Goal: Find contact information: Find contact information

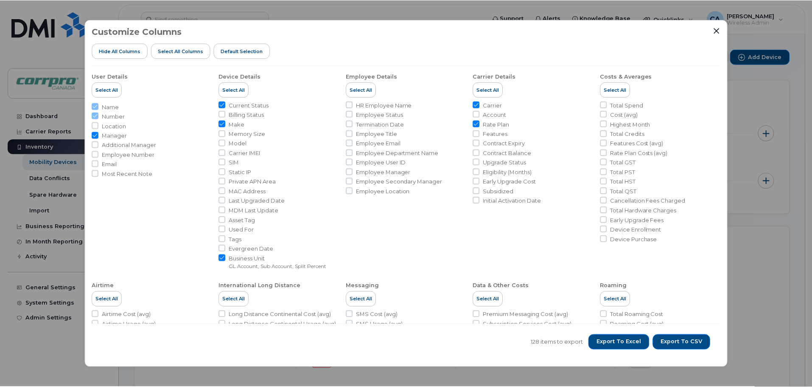
scroll to position [239, 0]
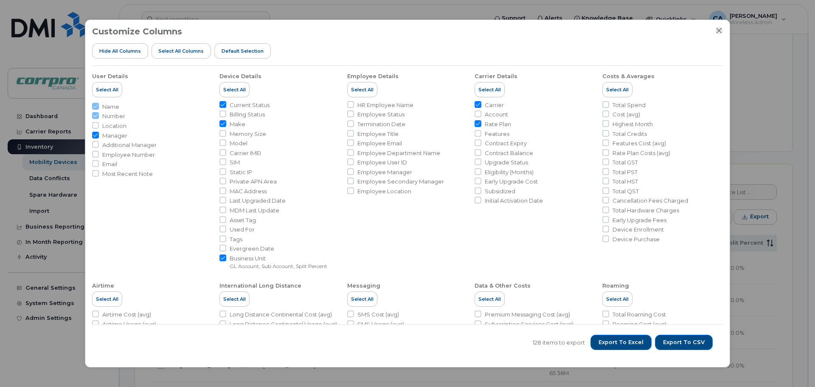
click at [717, 33] on icon "Close" at bounding box center [719, 30] width 7 height 7
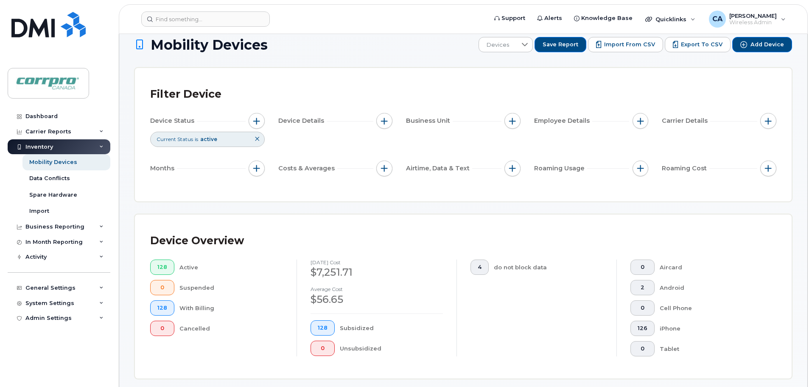
scroll to position [0, 0]
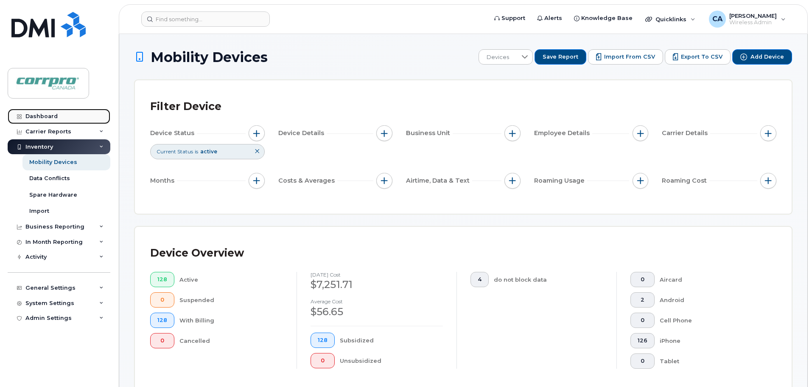
click at [48, 117] on div "Dashboard" at bounding box center [41, 116] width 32 height 7
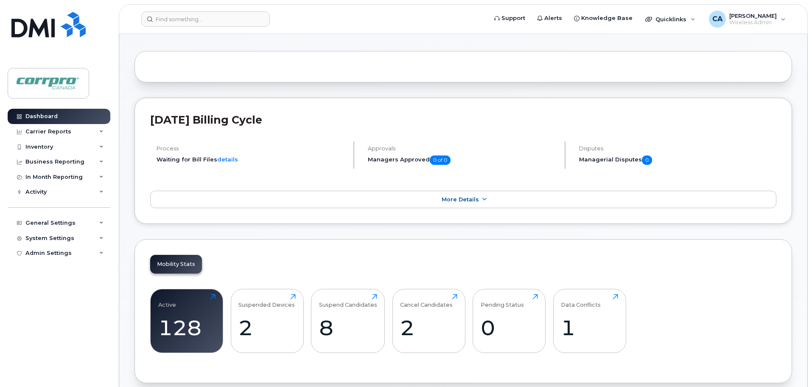
scroll to position [170, 0]
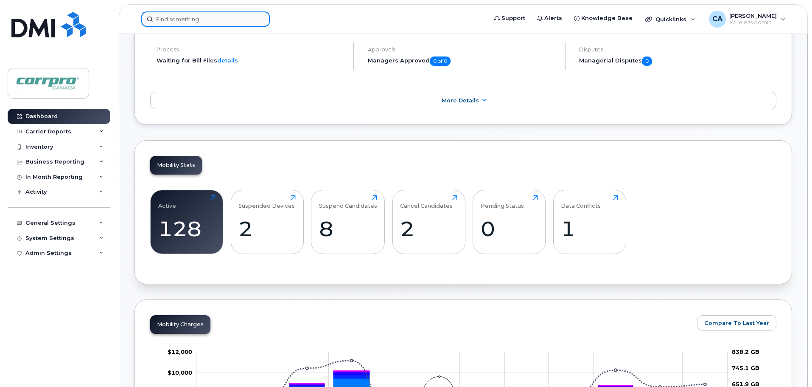
click at [177, 21] on input at bounding box center [205, 18] width 129 height 15
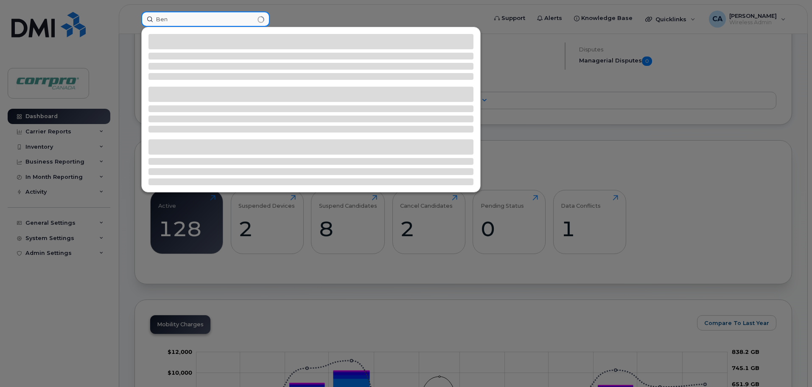
type input "Ben"
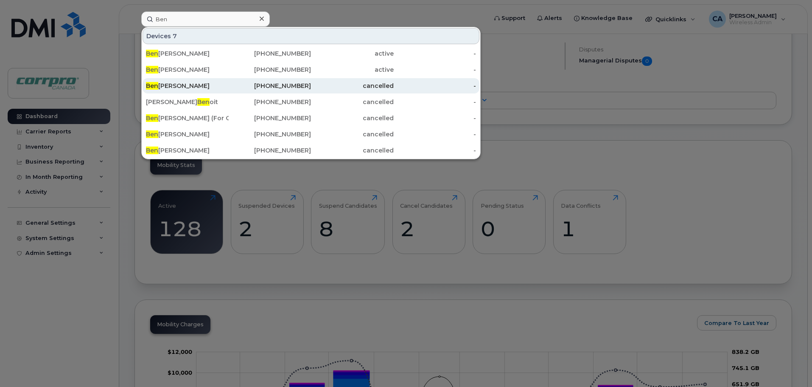
click at [203, 92] on div "Ben Busse" at bounding box center [187, 85] width 83 height 15
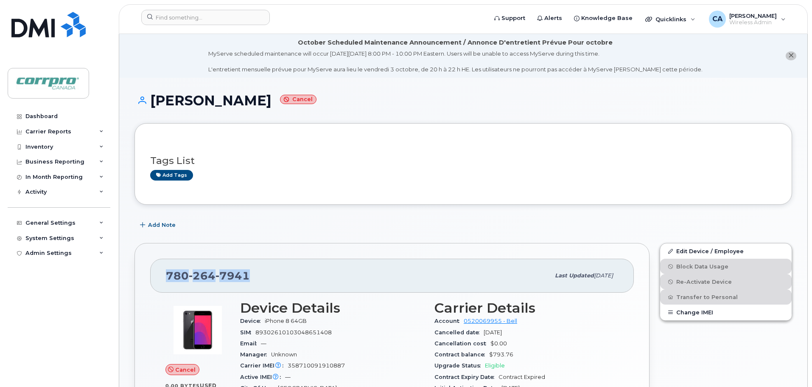
drag, startPoint x: 250, startPoint y: 278, endPoint x: 163, endPoint y: 273, distance: 86.7
click at [163, 273] on div "780 264 7941 Last updated Jun 17, 2019" at bounding box center [392, 276] width 484 height 34
copy span "780 264 7941"
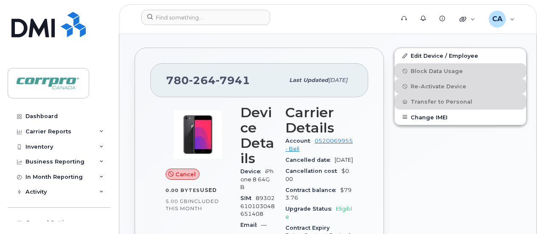
scroll to position [205, 0]
